Goal: Information Seeking & Learning: Find specific fact

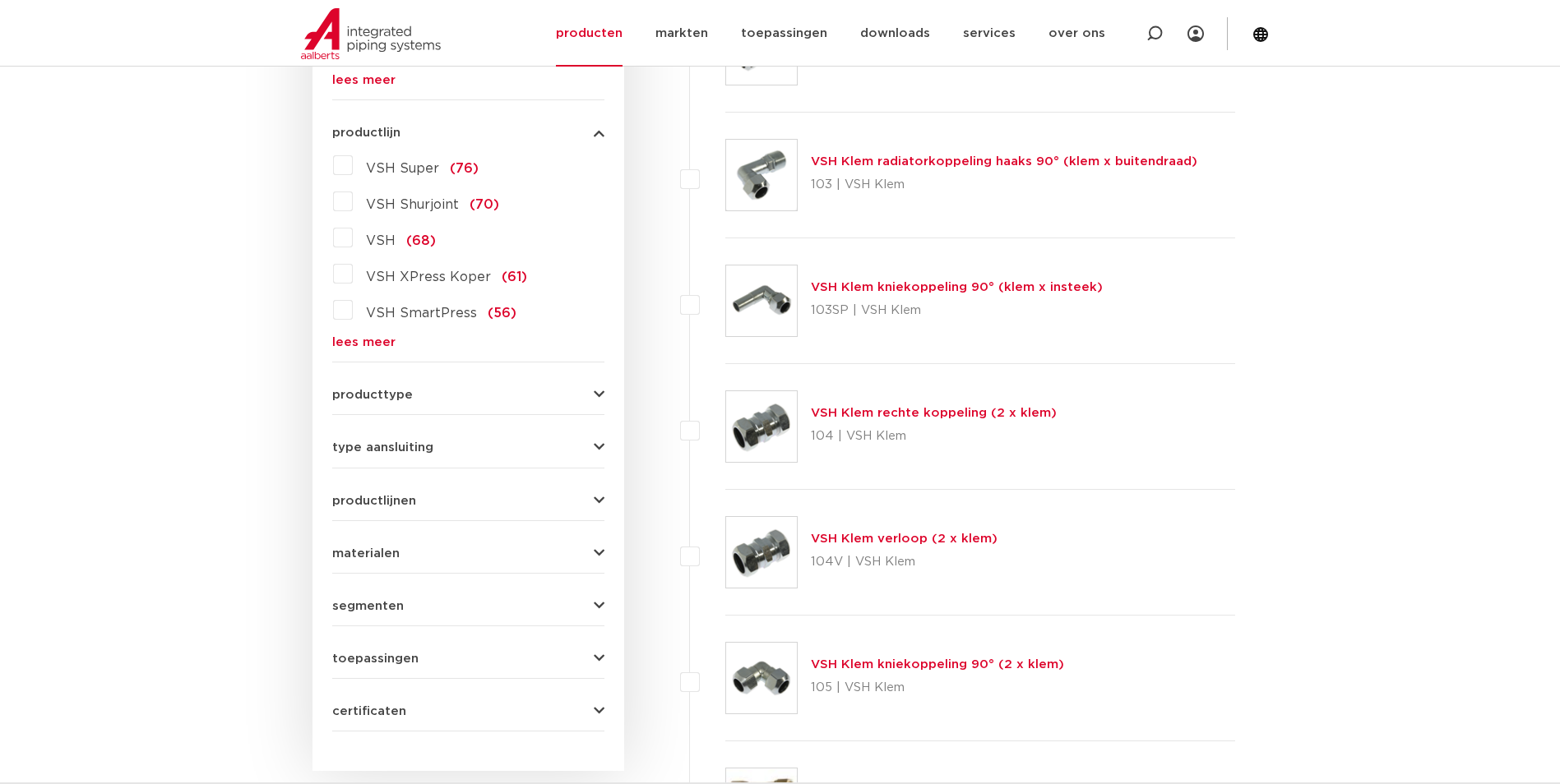
scroll to position [411, 0]
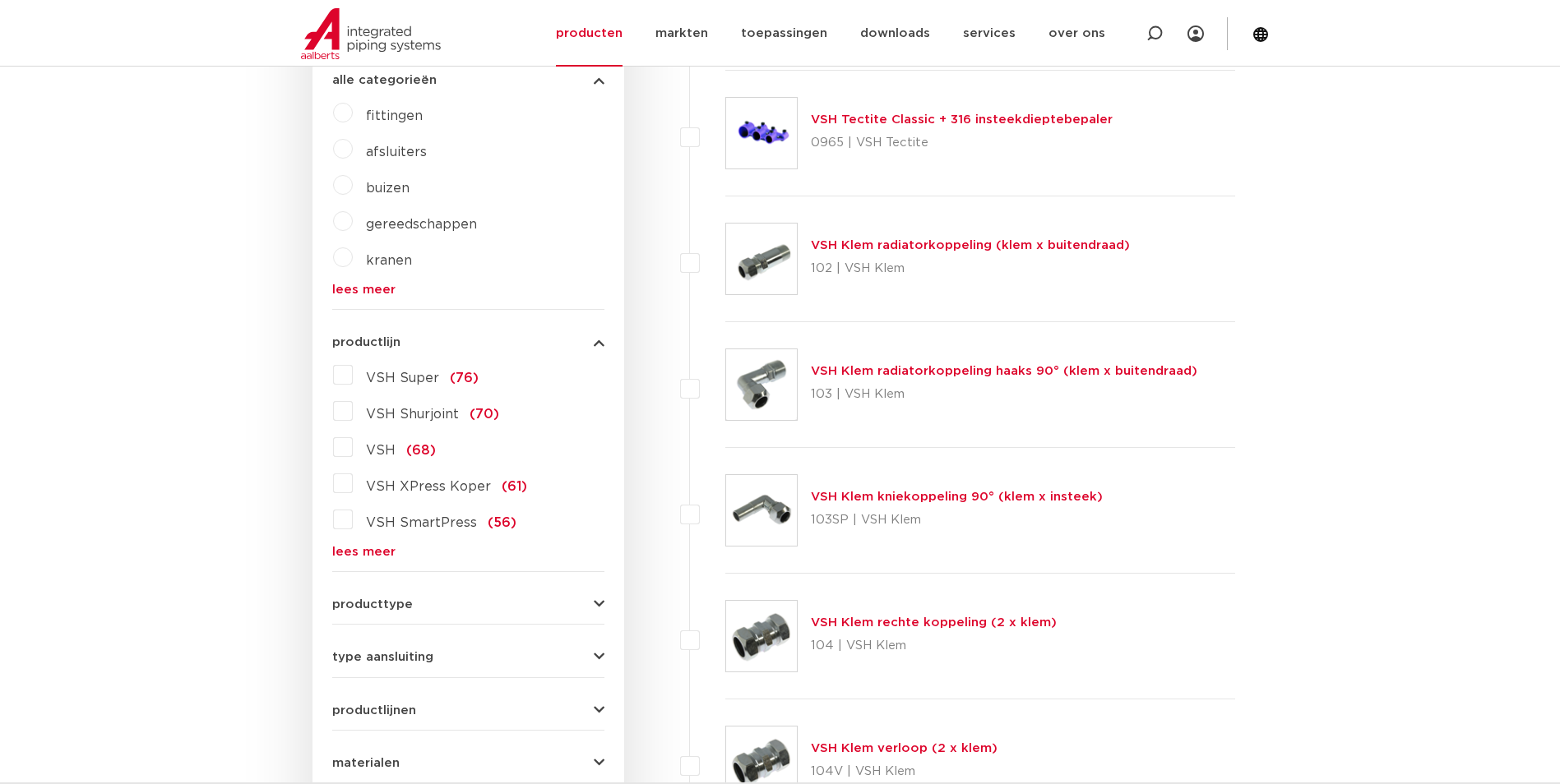
click at [378, 555] on link "lees meer" at bounding box center [468, 552] width 273 height 12
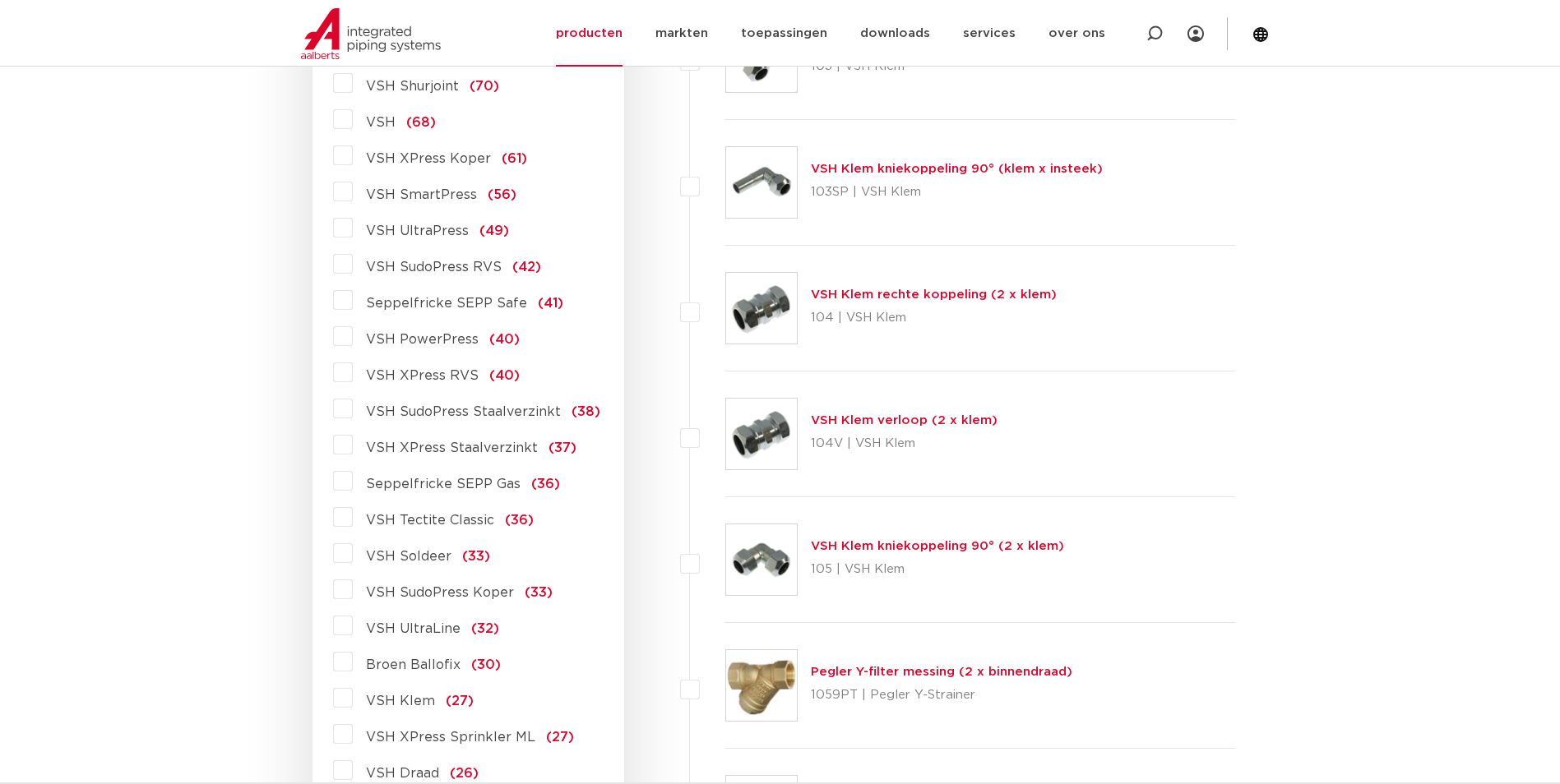
scroll to position [739, 0]
click at [465, 519] on span "VSH Tectite Classic" at bounding box center [430, 519] width 128 height 13
click at [0, 0] on input "VSH Tectite Classic (36)" at bounding box center [0, 0] width 0 height 0
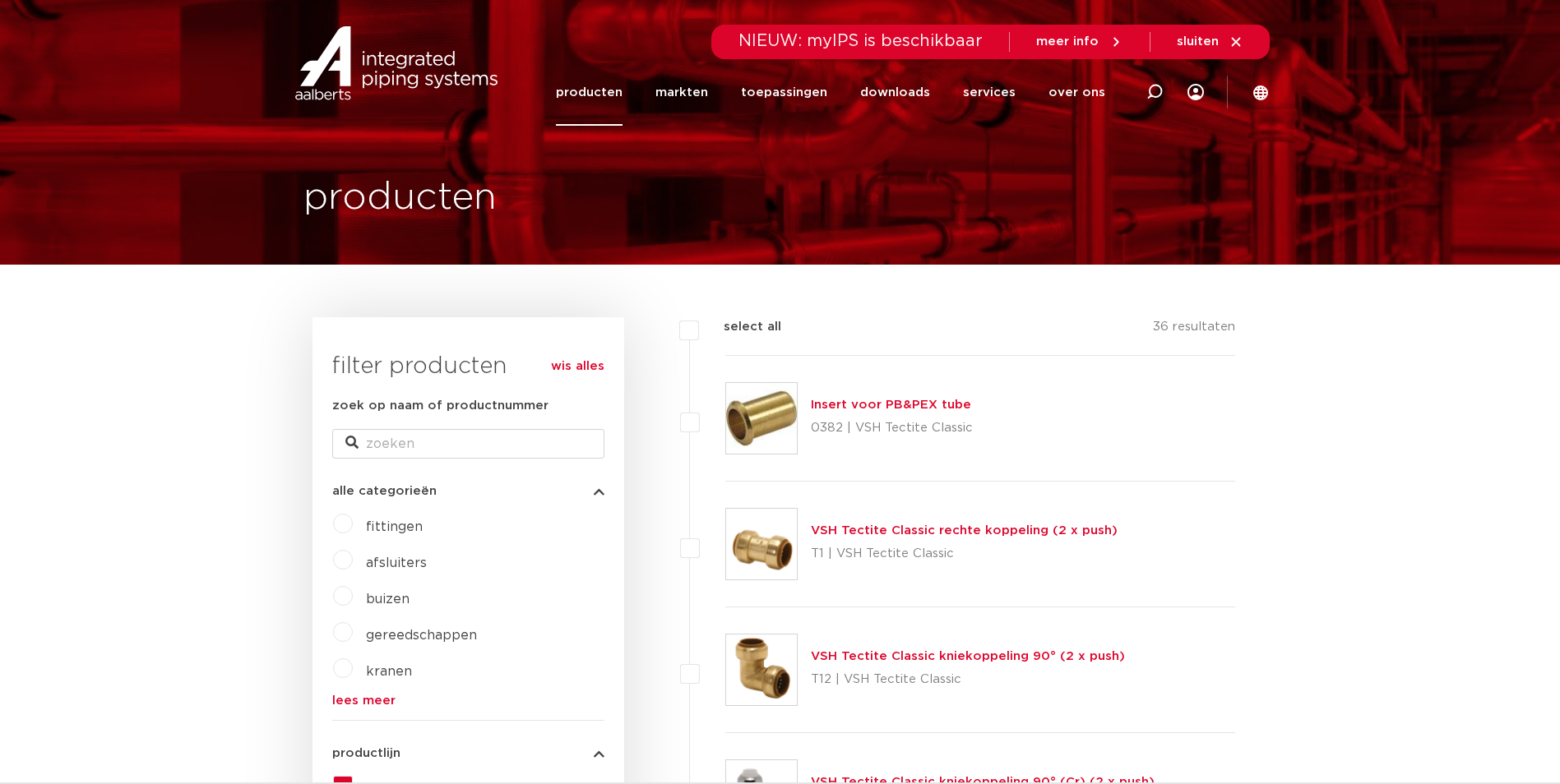
click at [1318, 187] on section "producten" at bounding box center [780, 132] width 1560 height 265
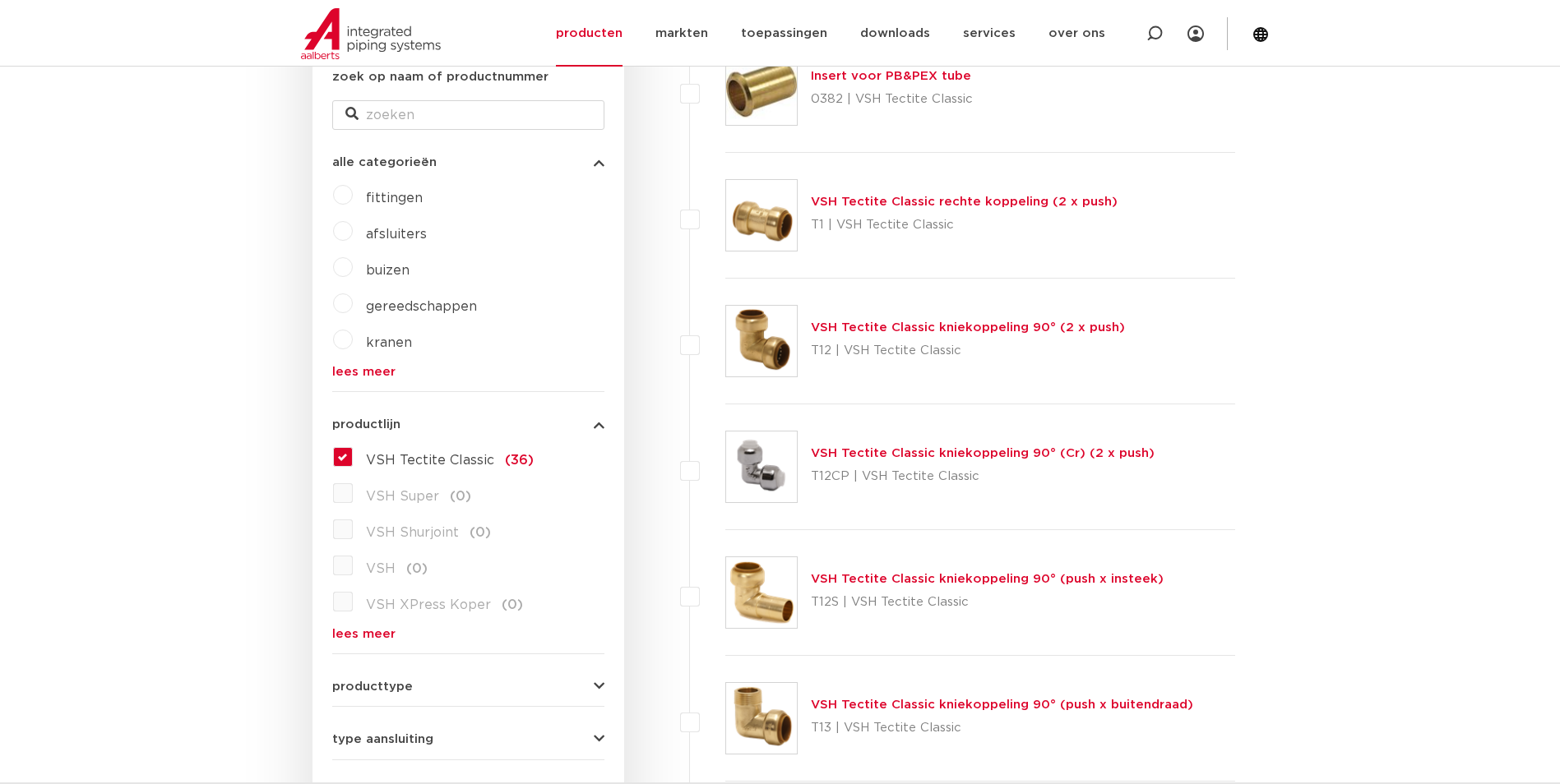
scroll to position [246, 0]
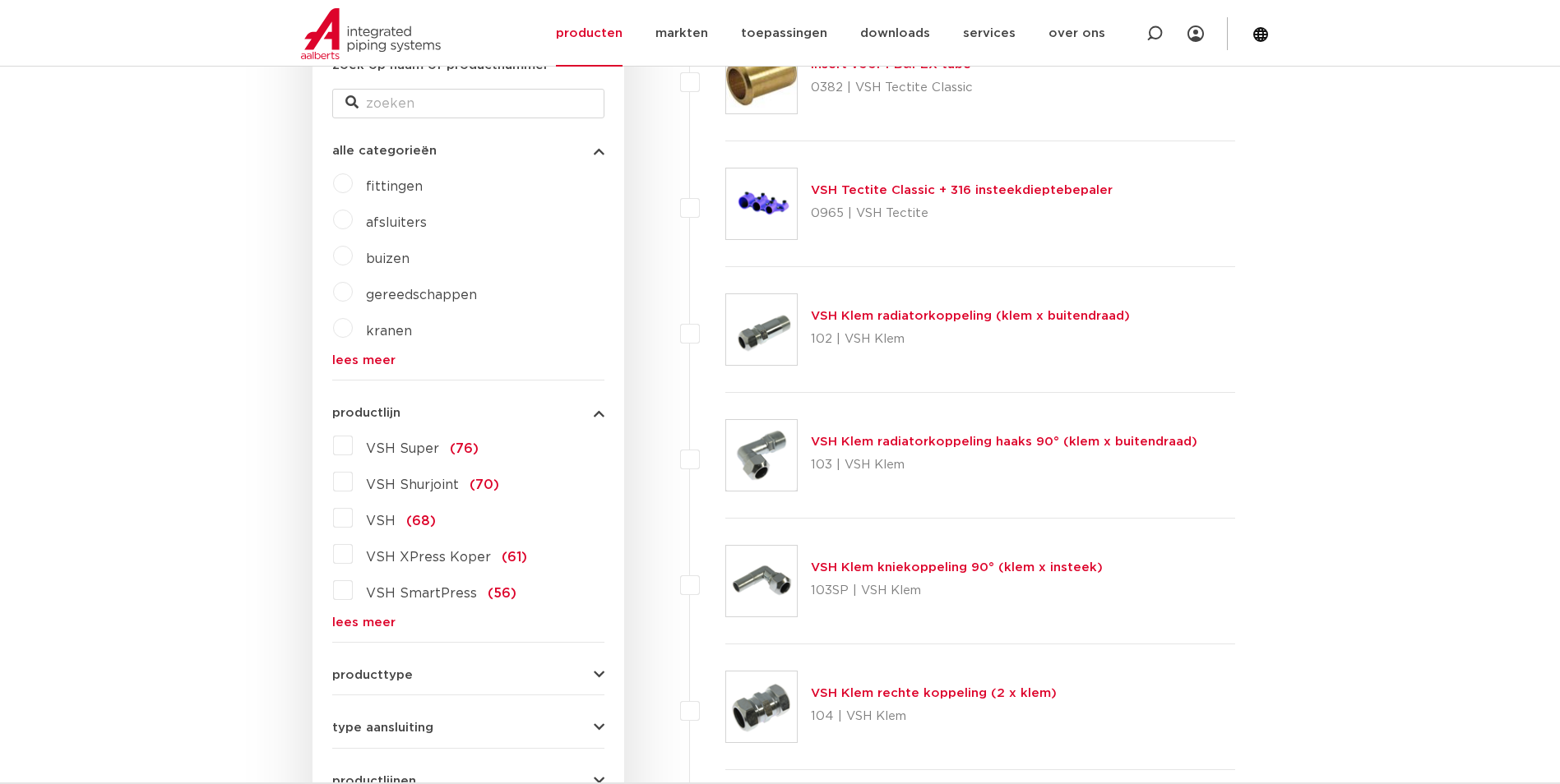
scroll to position [493, 0]
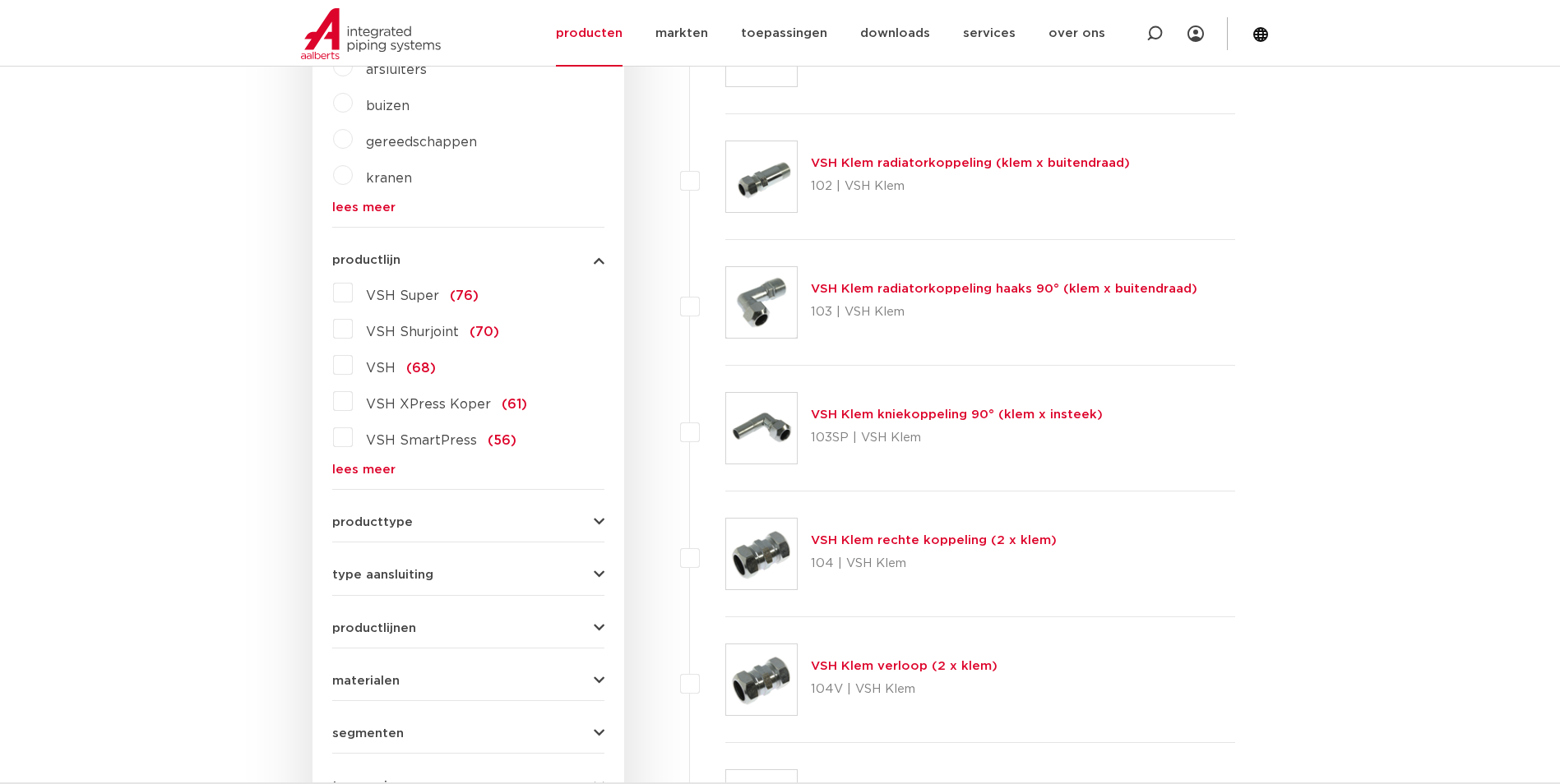
click at [392, 462] on div "VSH Super (76) VSH Shurjoint (70) VSH (68) VSH XPress Koper (61) VSH SmartPress…" at bounding box center [468, 377] width 273 height 196
click at [371, 470] on link "lees meer" at bounding box center [468, 470] width 273 height 12
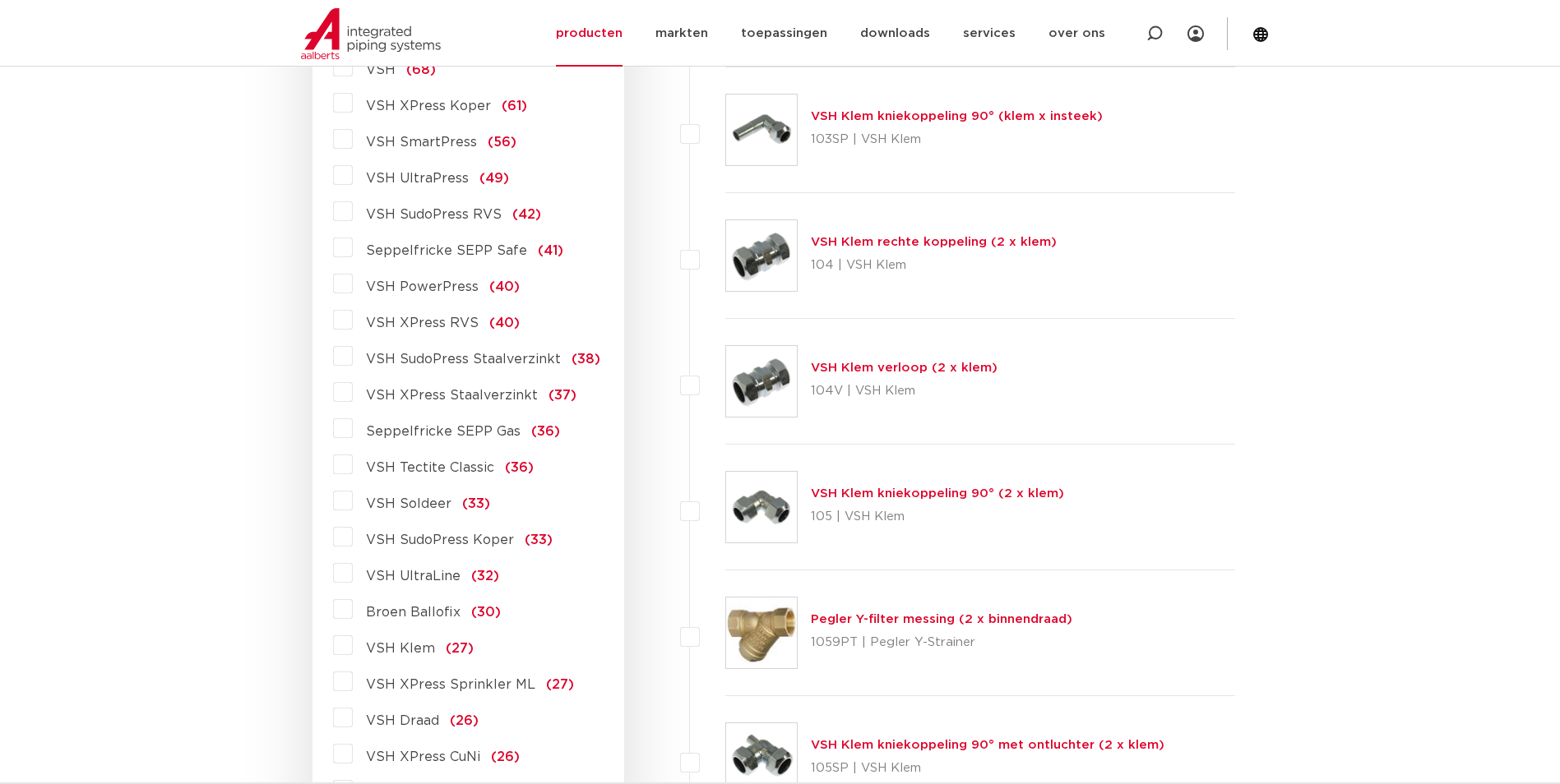
scroll to position [822, 0]
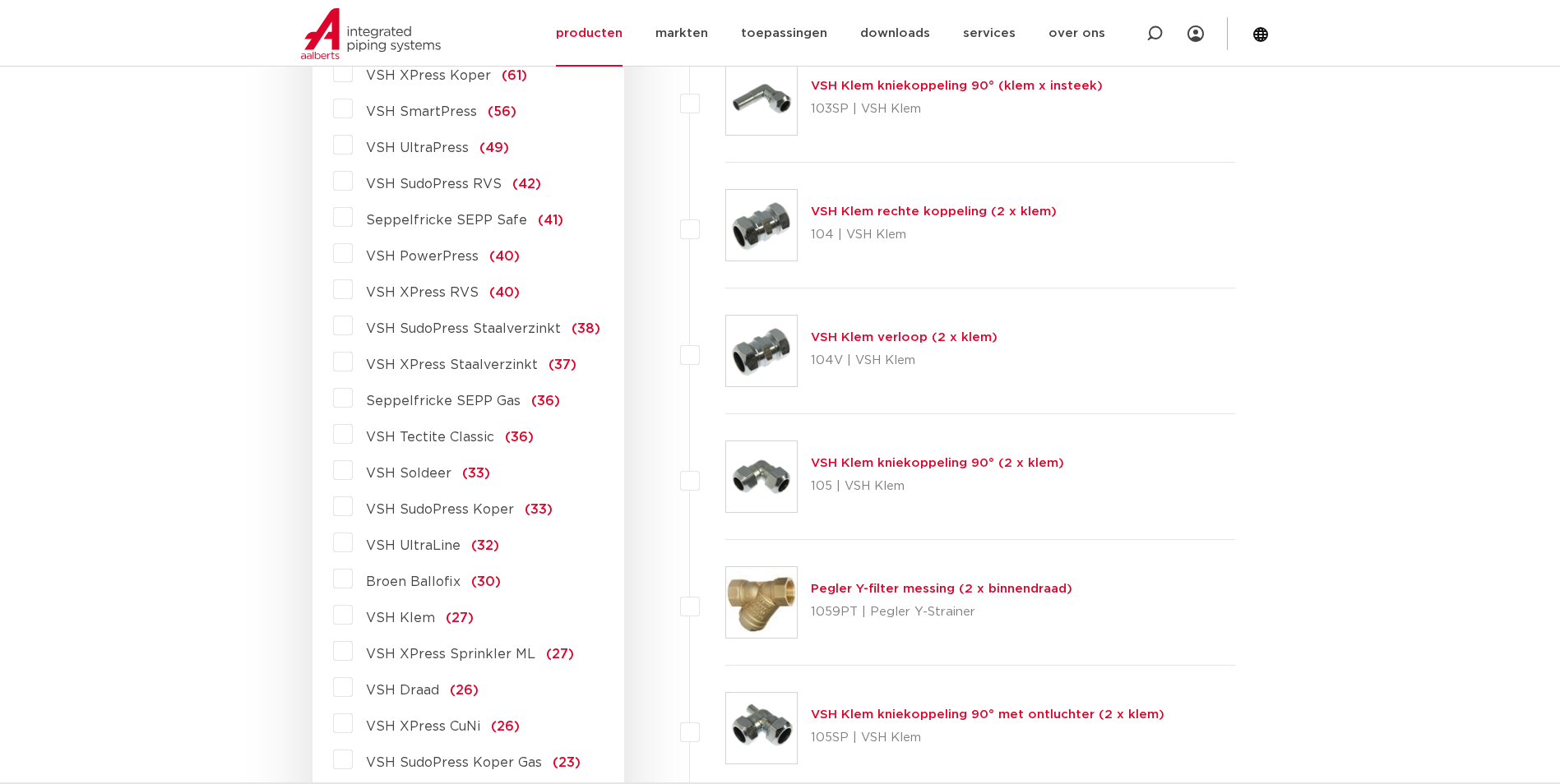
click at [475, 369] on span "VSH XPress Staalverzinkt" at bounding box center [452, 364] width 172 height 13
click at [0, 0] on input "VSH XPress Staalverzinkt (37)" at bounding box center [0, 0] width 0 height 0
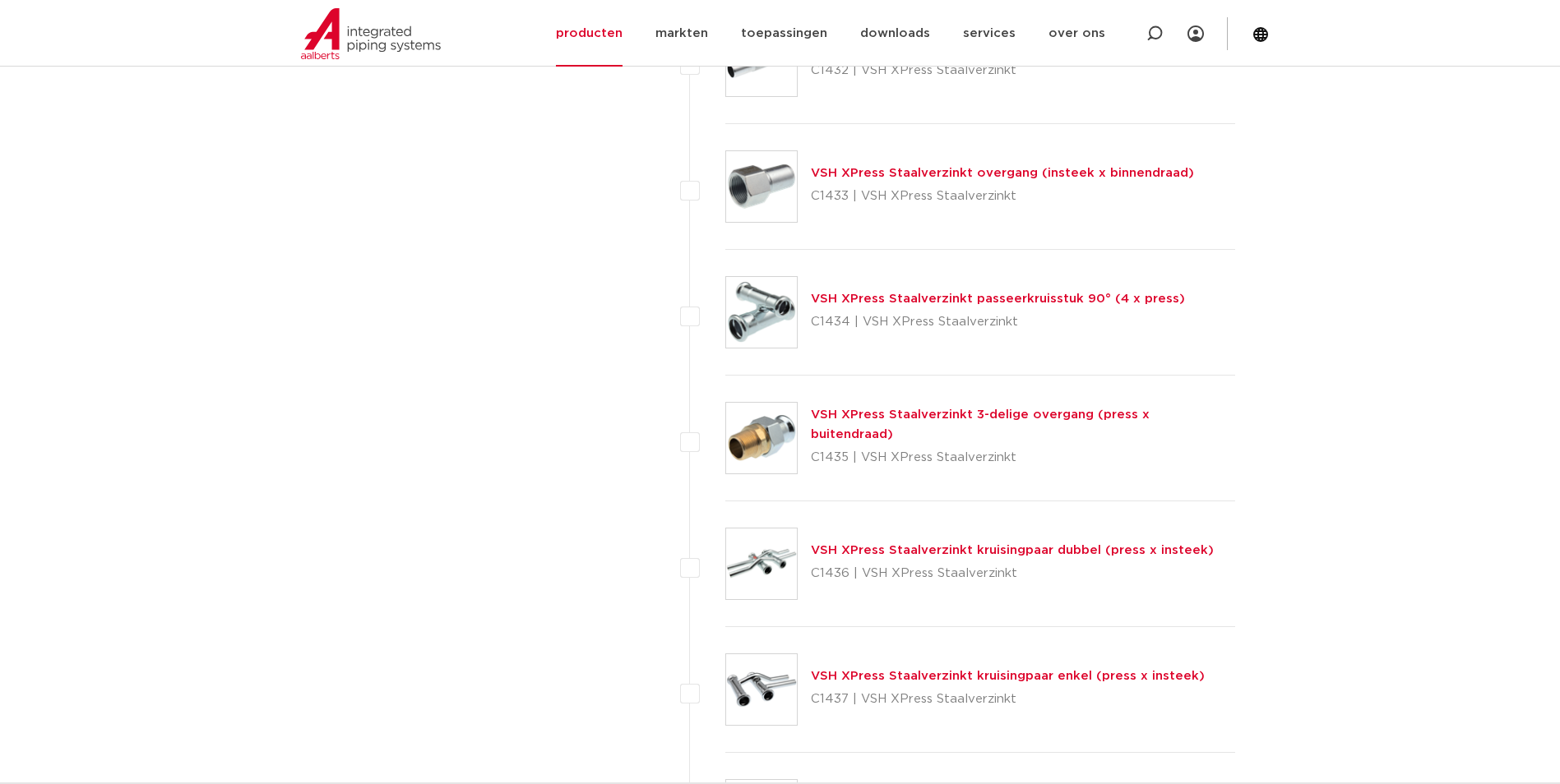
scroll to position [3288, 0]
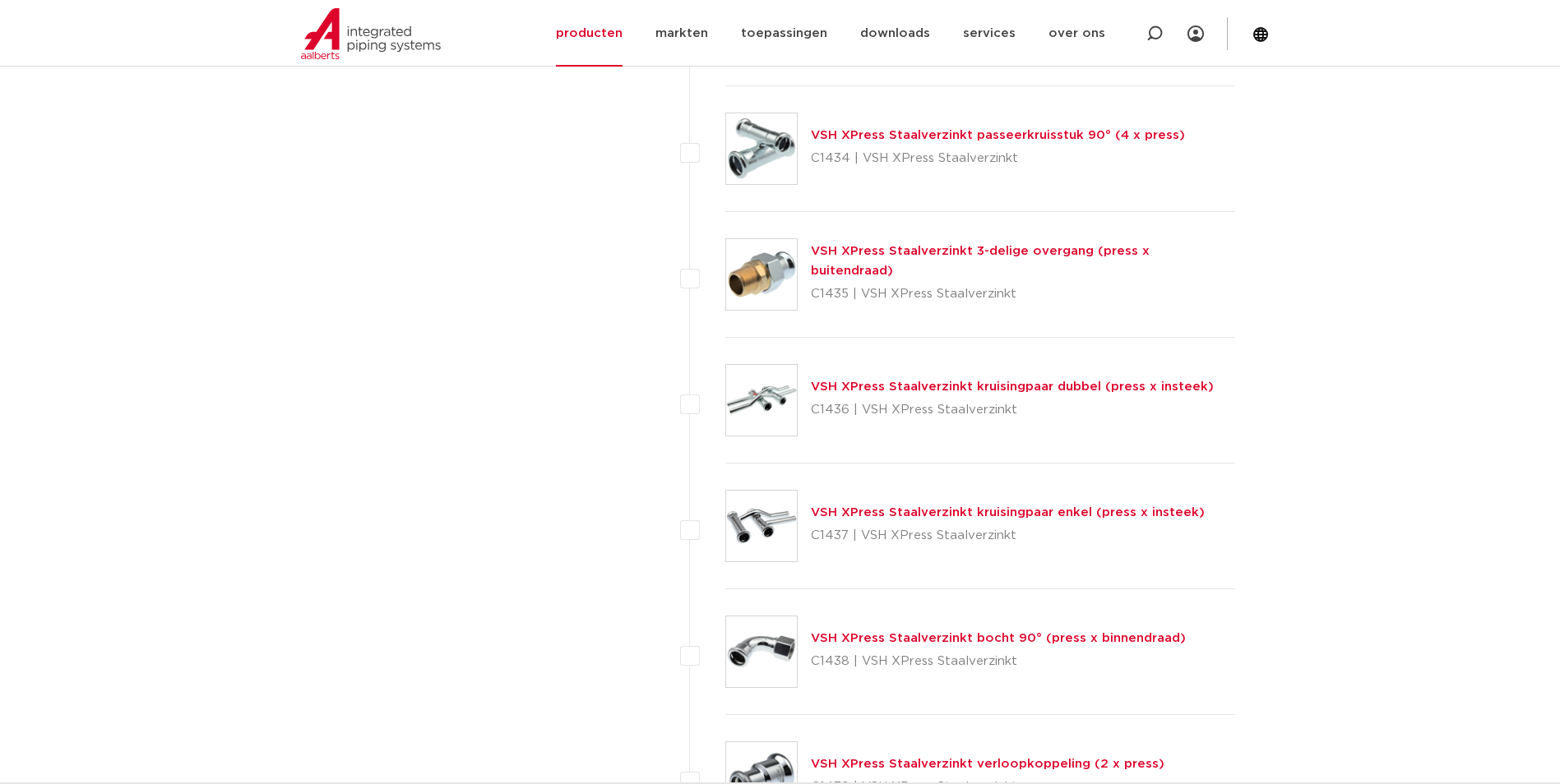
click at [947, 262] on link "VSH XPress Staalverzinkt 3-delige overgang (press x buitendraad)" at bounding box center [980, 261] width 339 height 32
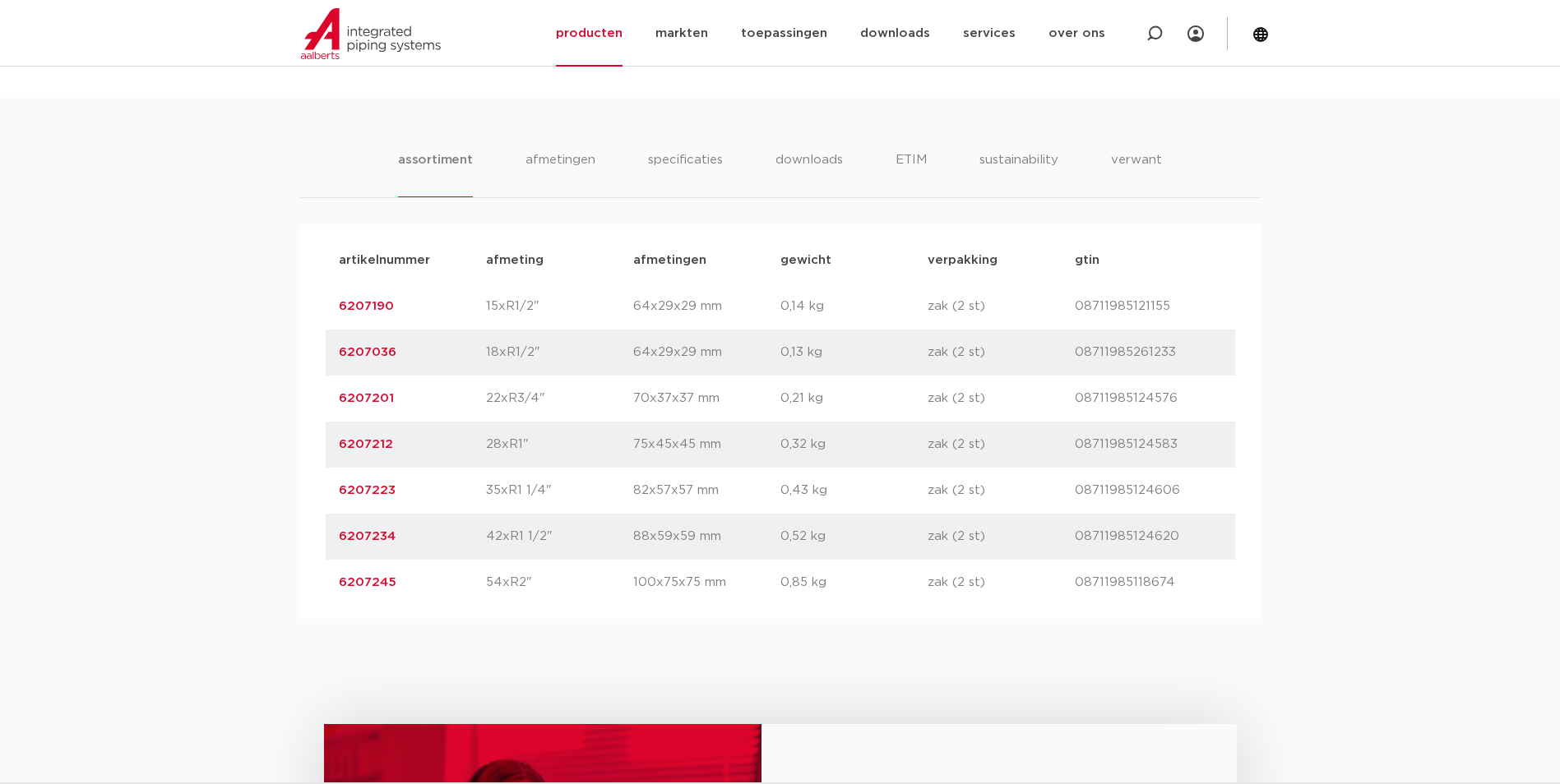
scroll to position [987, 0]
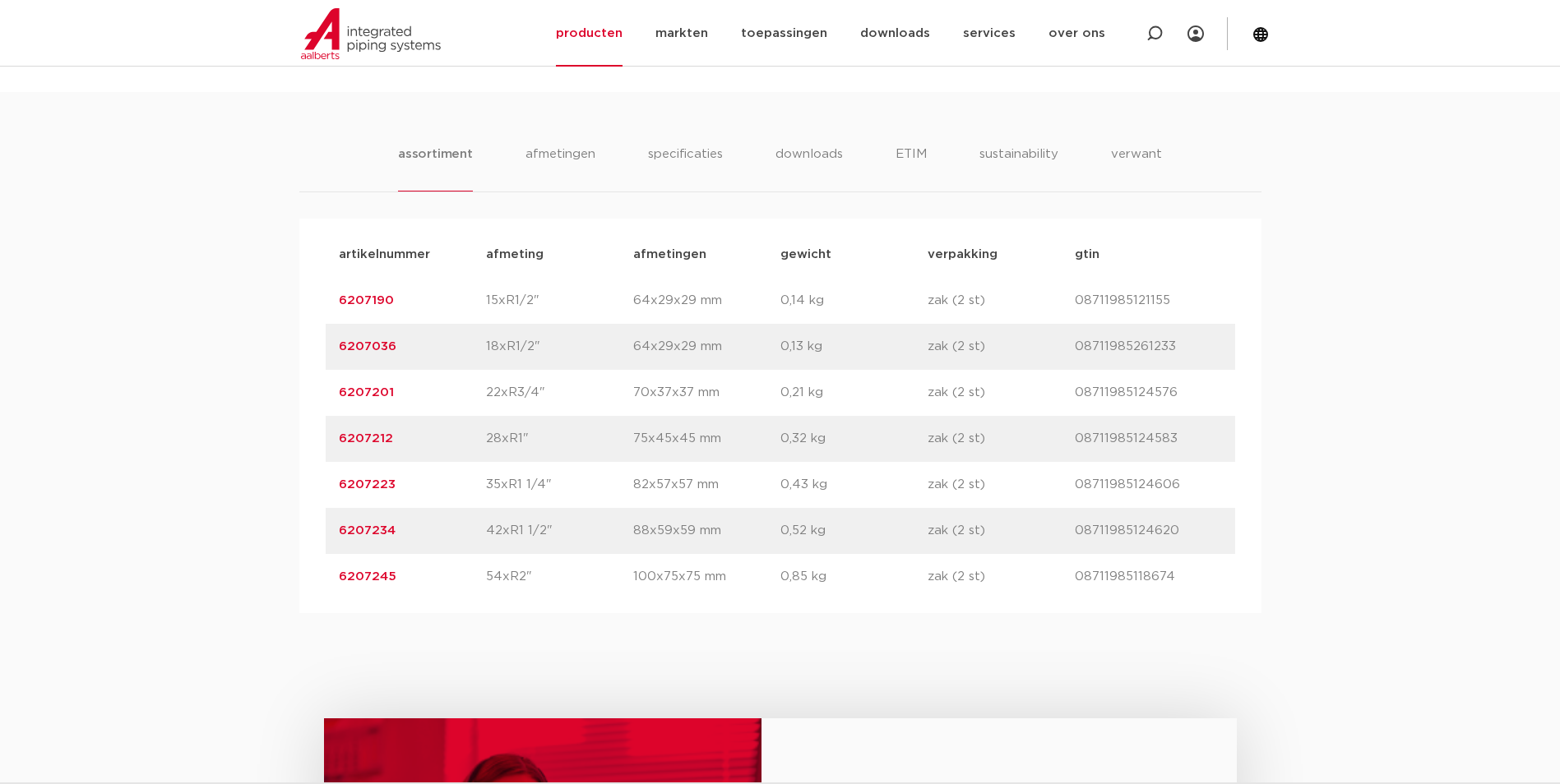
drag, startPoint x: 398, startPoint y: 581, endPoint x: 296, endPoint y: 598, distance: 103.4
click at [296, 598] on div "assortiment [GEOGRAPHIC_DATA] specificaties downloads ETIM sustainability verwa…" at bounding box center [780, 352] width 1560 height 521
copy link "6207245"
drag, startPoint x: 394, startPoint y: 442, endPoint x: 291, endPoint y: 442, distance: 103.0
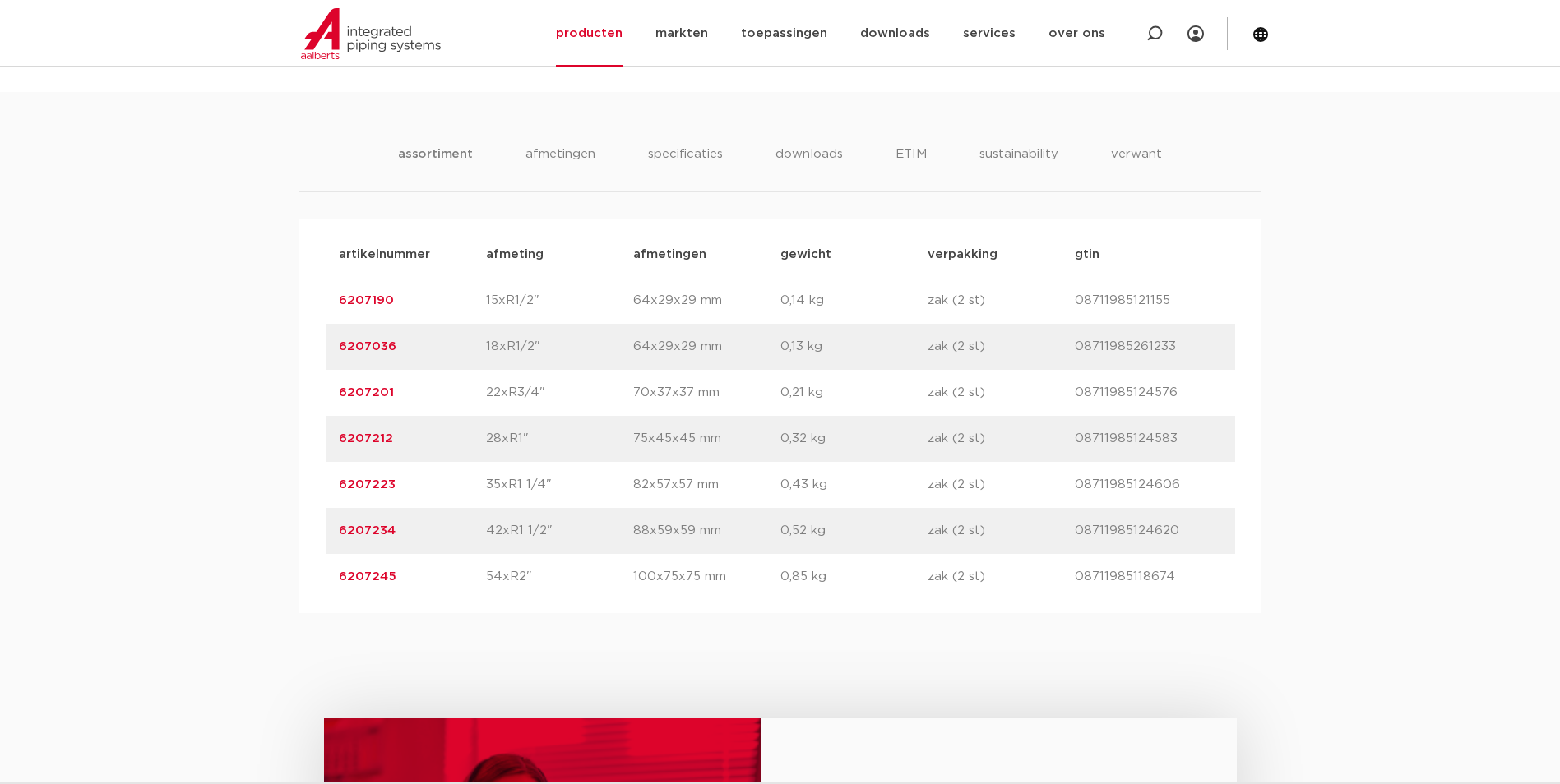
click at [291, 442] on div "assortiment [GEOGRAPHIC_DATA] specificaties downloads ETIM sustainability verwa…" at bounding box center [780, 352] width 1560 height 521
copy link "6207212"
drag, startPoint x: 397, startPoint y: 389, endPoint x: 231, endPoint y: 394, distance: 166.1
click at [231, 394] on div "assortiment [GEOGRAPHIC_DATA] specificaties downloads ETIM sustainability verwa…" at bounding box center [780, 352] width 1560 height 521
copy link "6207201"
